Goal: Navigation & Orientation: Find specific page/section

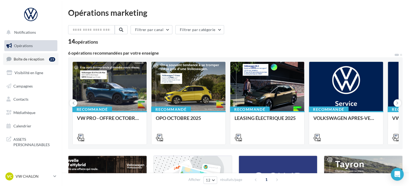
click at [28, 61] on span "Boîte de réception" at bounding box center [29, 59] width 31 height 5
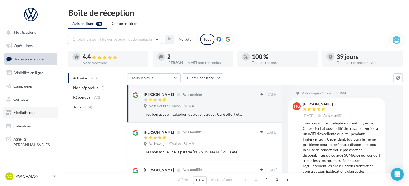
click at [28, 113] on span "Médiathèque" at bounding box center [24, 113] width 22 height 5
